Goal: Transaction & Acquisition: Purchase product/service

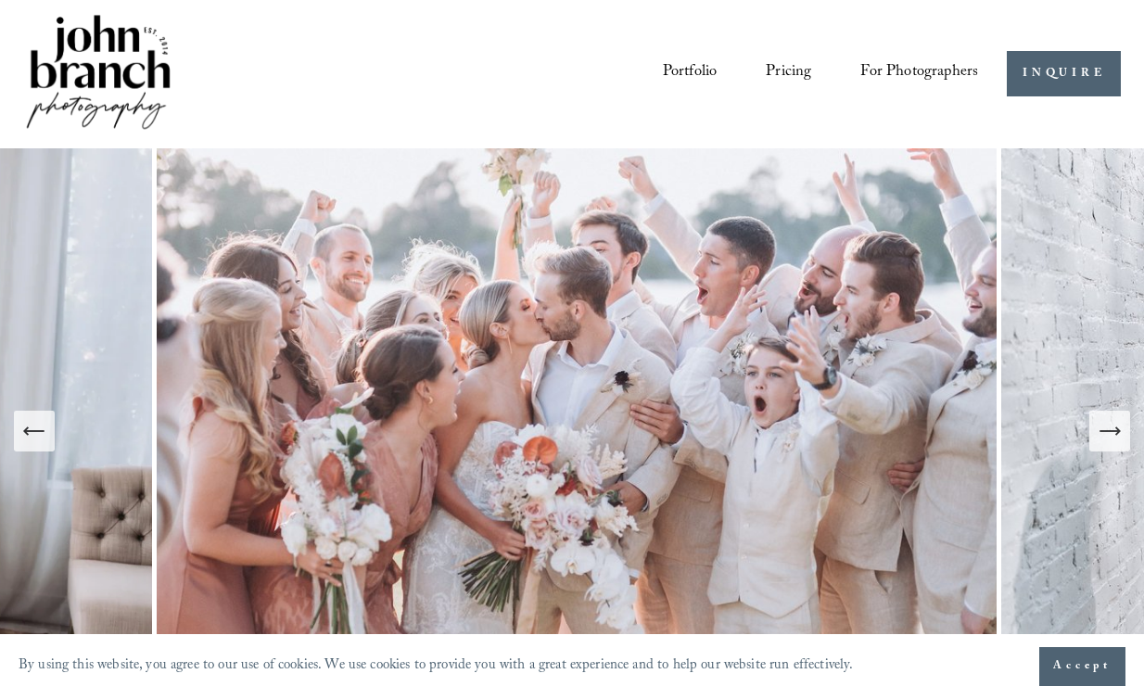
click at [0, 0] on span "Presets" at bounding box center [0, 0] width 0 height 0
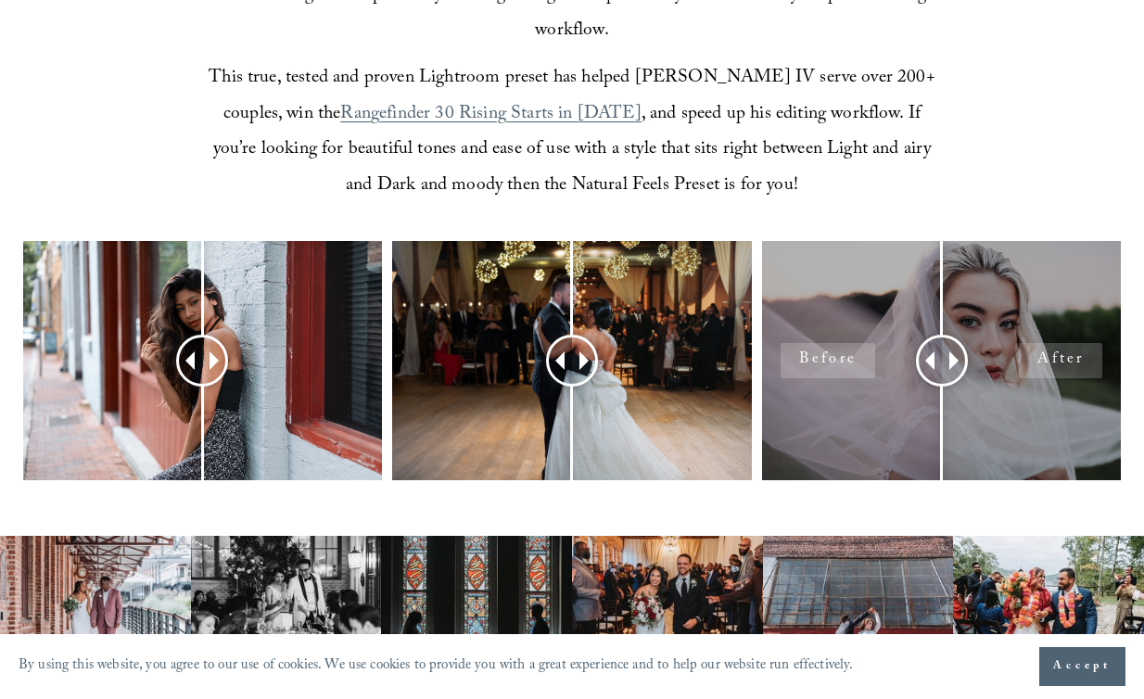
scroll to position [685, 0]
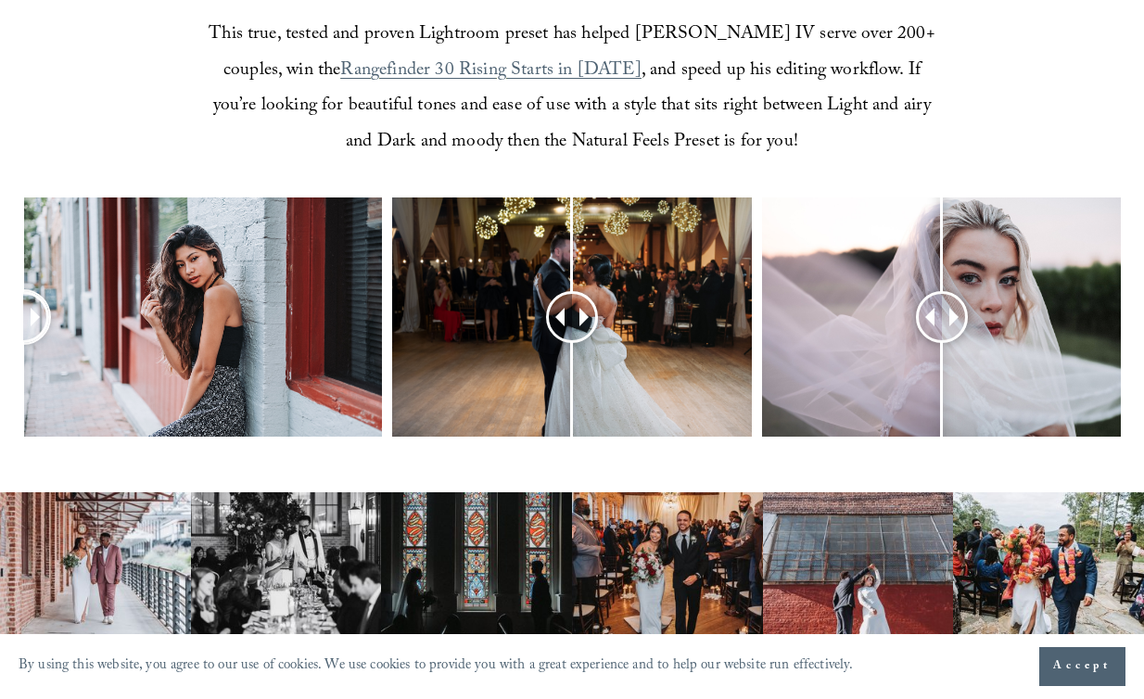
drag, startPoint x: 198, startPoint y: 281, endPoint x: 11, endPoint y: 336, distance: 195.2
click at [11, 336] on div at bounding box center [572, 345] width 1144 height 294
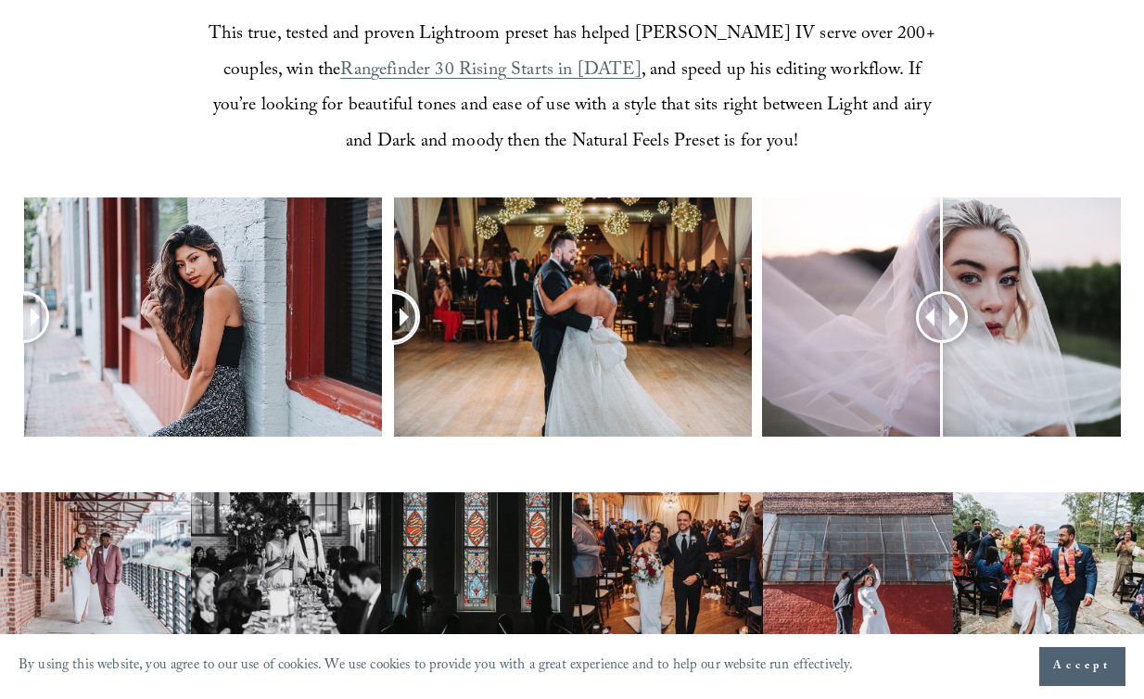
drag, startPoint x: 594, startPoint y: 273, endPoint x: 390, endPoint y: 310, distance: 206.5
click at [390, 310] on div at bounding box center [572, 345] width 1144 height 294
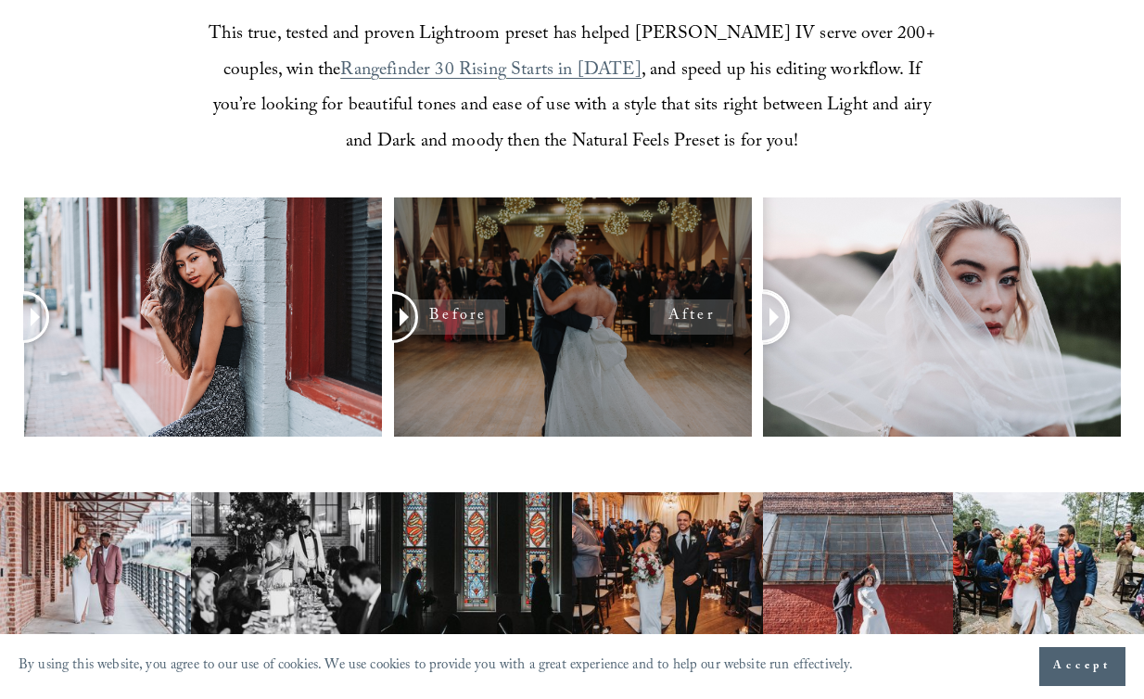
drag, startPoint x: 948, startPoint y: 278, endPoint x: 731, endPoint y: 306, distance: 218.8
click at [731, 306] on div at bounding box center [572, 345] width 1144 height 294
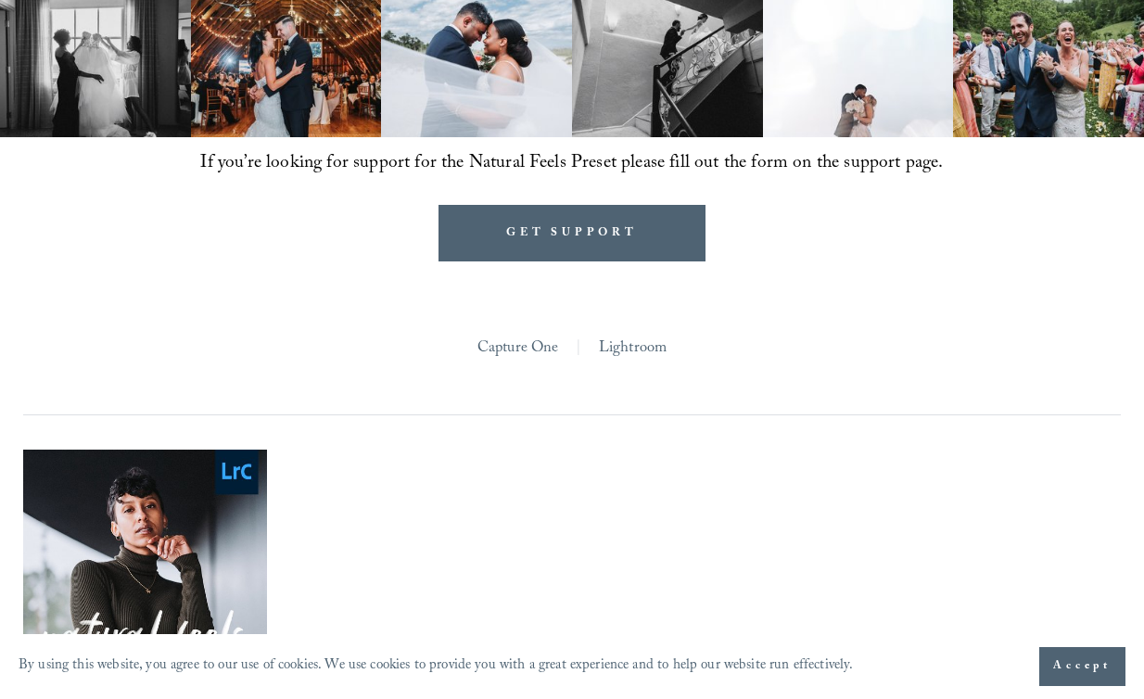
scroll to position [1366, 0]
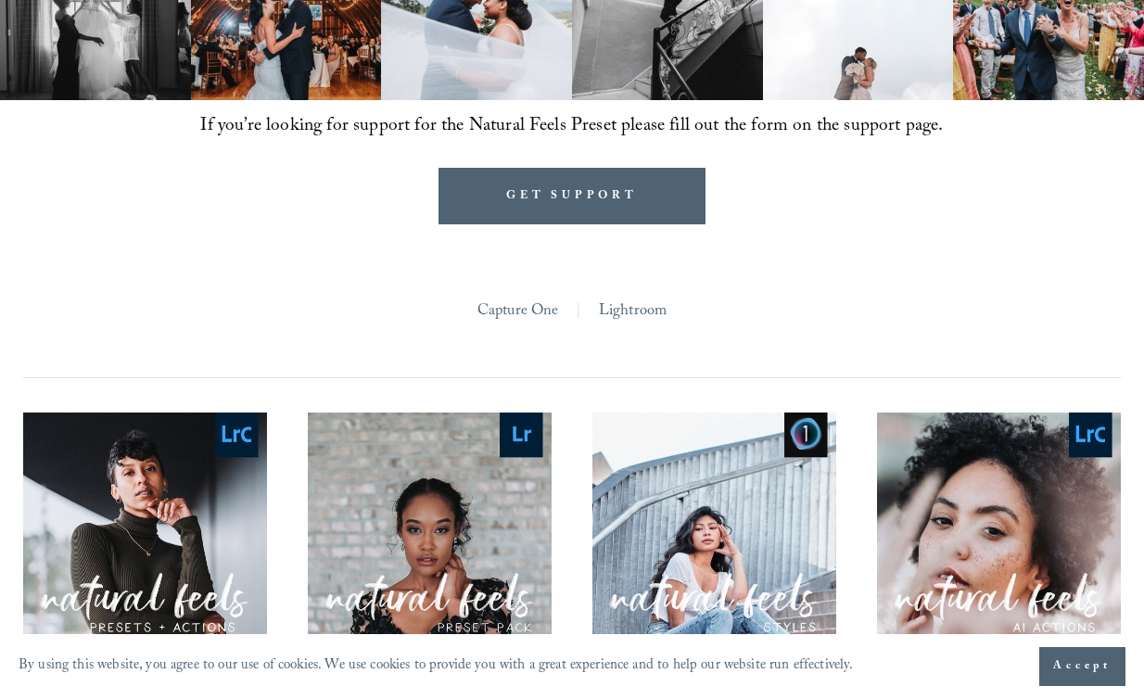
click at [636, 298] on link "Lightroom" at bounding box center [633, 313] width 68 height 31
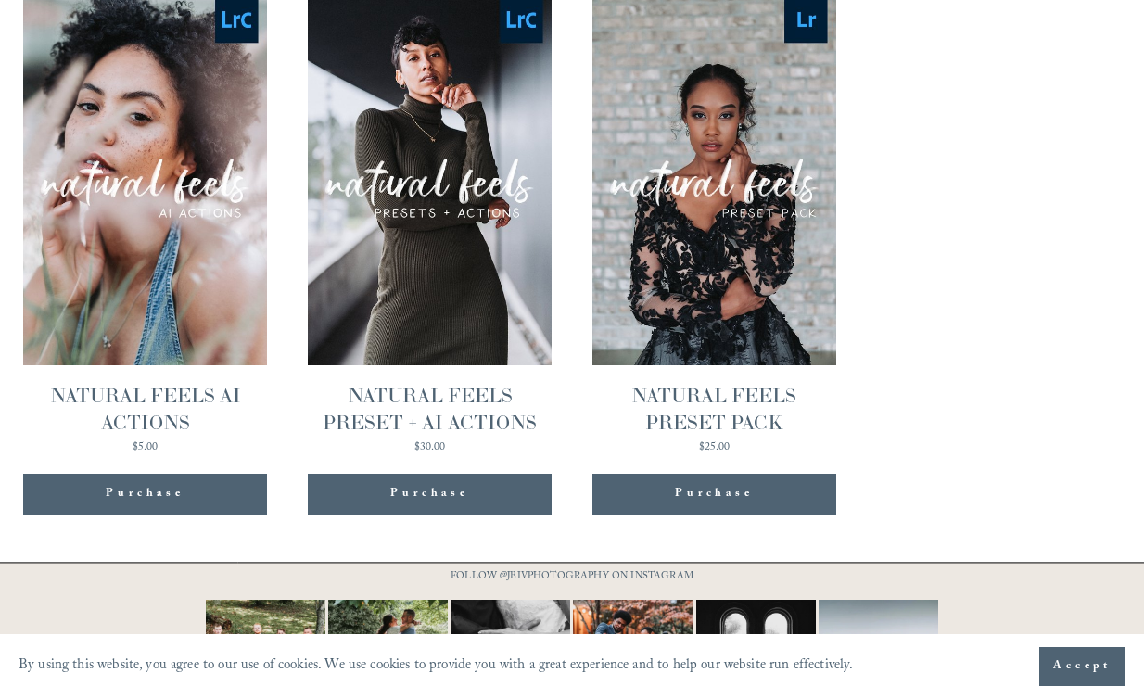
scroll to position [1694, 0]
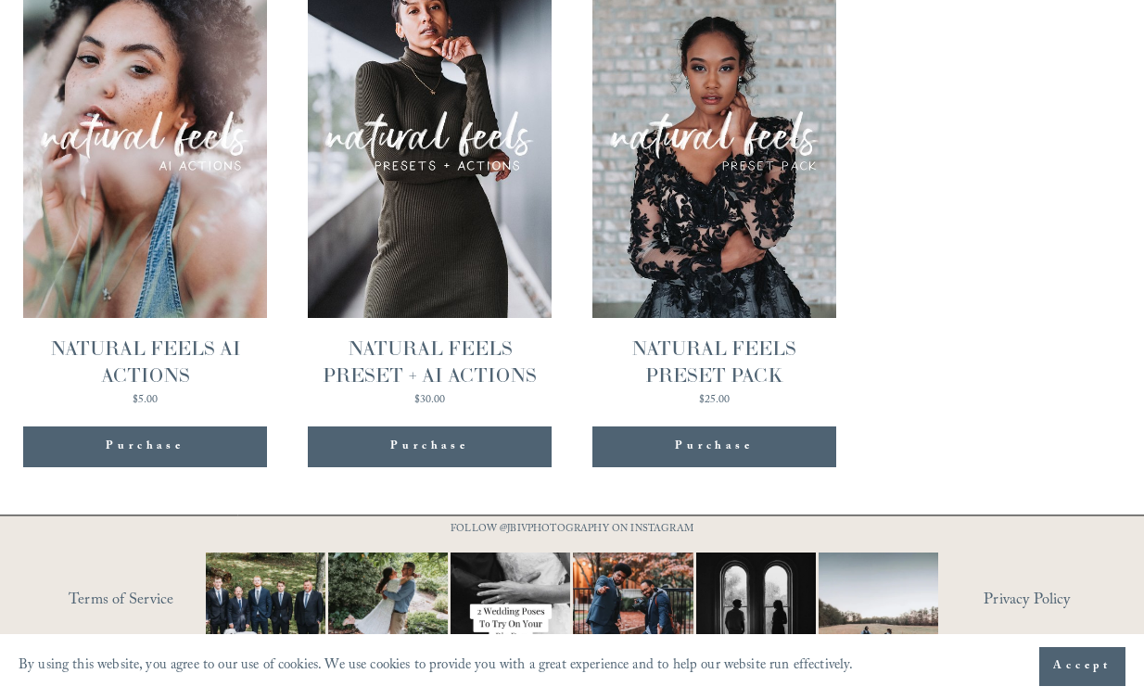
click at [417, 257] on link "Quick View NATURAL FEELS PRESET + AI ACTIONS $30.00" at bounding box center [430, 178] width 245 height 455
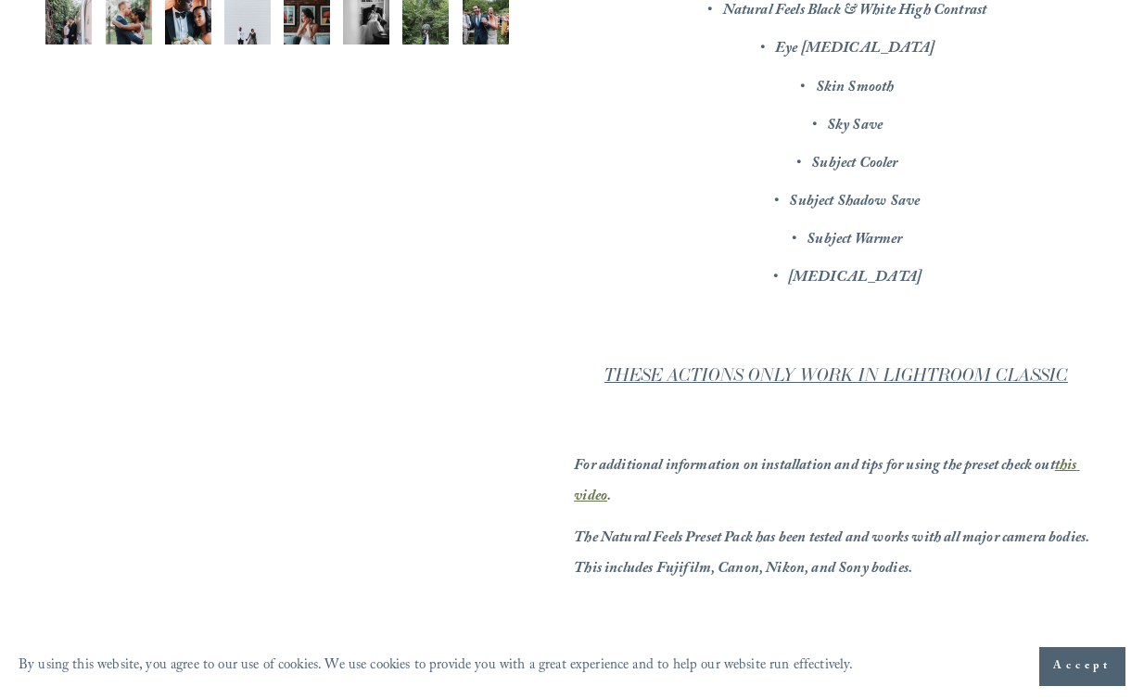
scroll to position [739, 0]
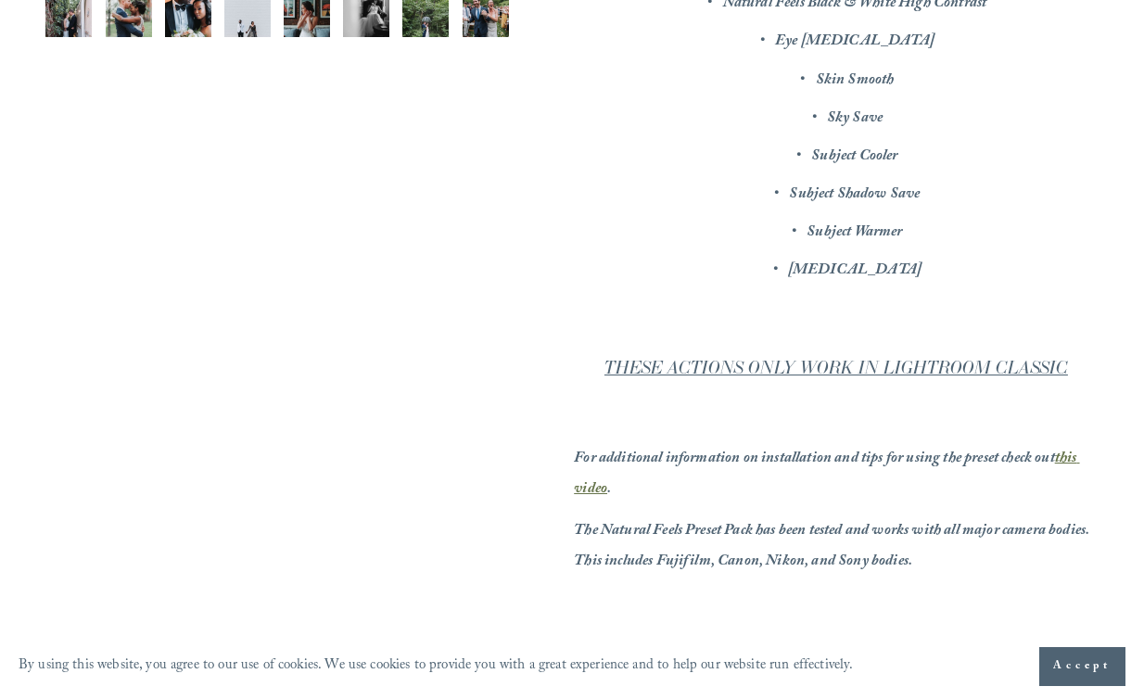
click at [1080, 459] on em "this video" at bounding box center [826, 475] width 505 height 57
